Goal: Information Seeking & Learning: Learn about a topic

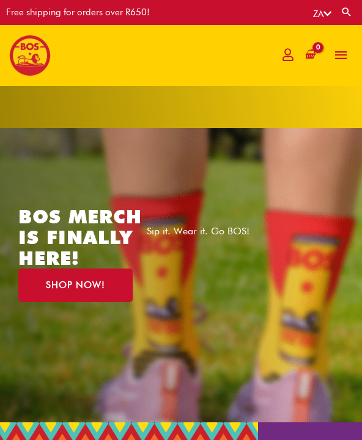
click at [346, 54] on span "button" at bounding box center [341, 55] width 16 height 33
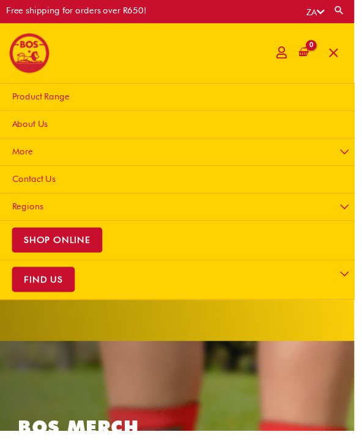
click at [340, 56] on span "button" at bounding box center [341, 54] width 16 height 33
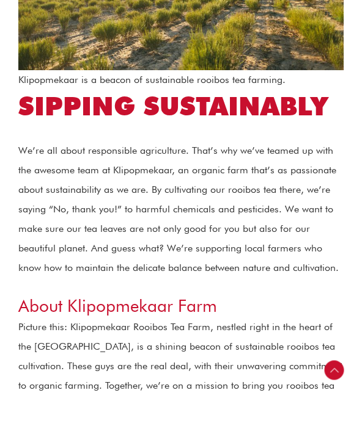
scroll to position [728, 0]
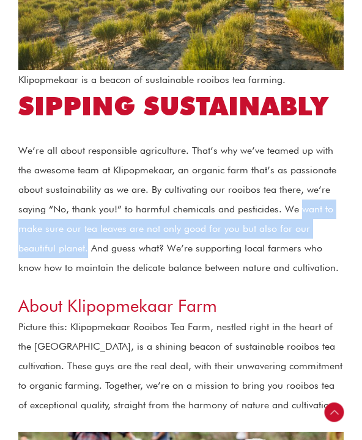
click at [266, 299] on h3 "About Klipopmekaar Farm" at bounding box center [180, 306] width 325 height 22
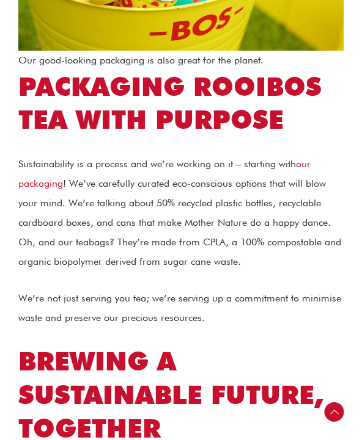
scroll to position [2406, 0]
click at [334, 70] on h2 "Packaging Rooibos Tea with Purpose" at bounding box center [180, 103] width 325 height 67
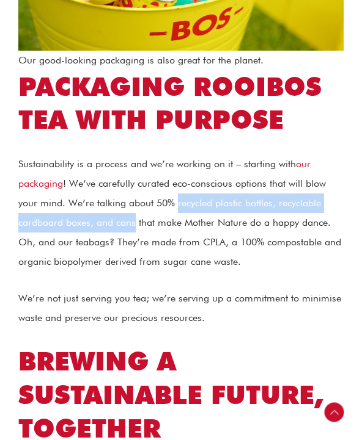
copy p "recycled plastic bottles, recyclable cardboard boxes, and cans"
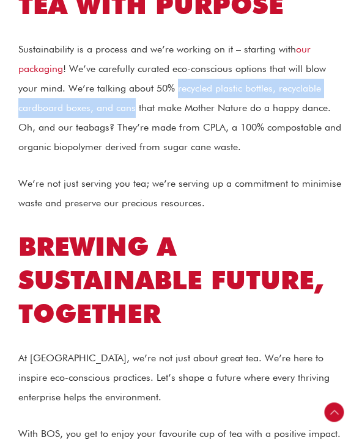
scroll to position [2520, 0]
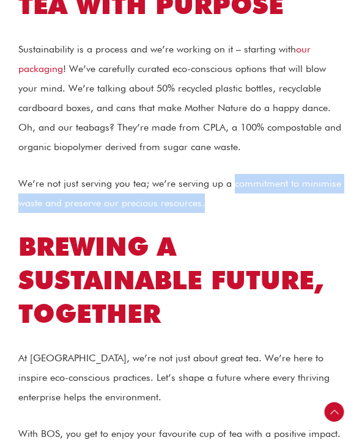
copy p "commitment to minimise waste and preserve our precious resources."
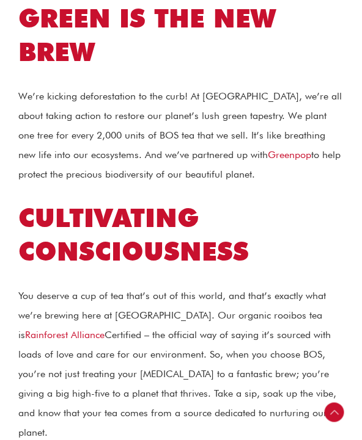
scroll to position [1801, 0]
click at [268, 150] on link "Greenpop" at bounding box center [289, 156] width 43 height 12
